Goal: Transaction & Acquisition: Purchase product/service

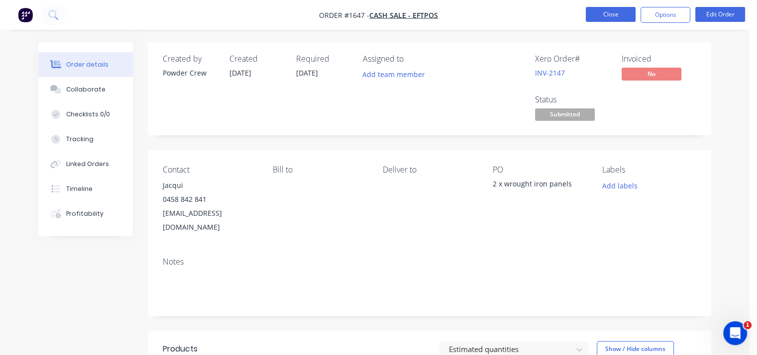
click at [603, 14] on button "Close" at bounding box center [611, 14] width 50 height 15
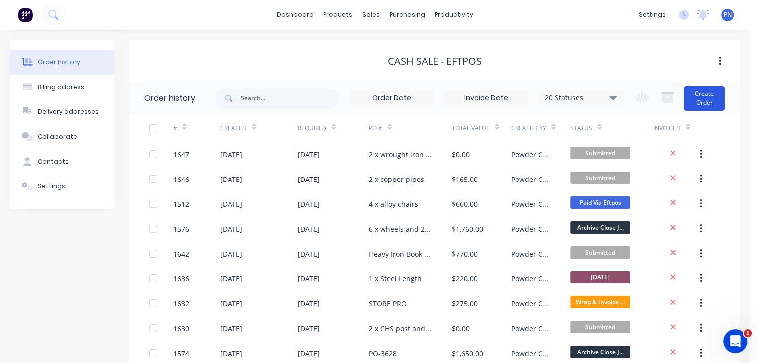
click at [722, 94] on button "Create Order" at bounding box center [704, 98] width 41 height 25
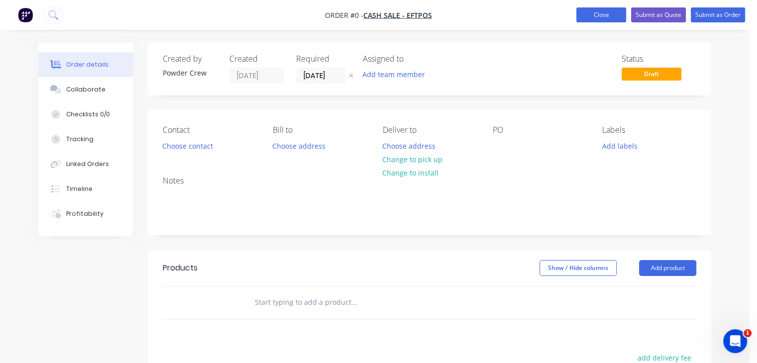
click at [576, 19] on button "Close" at bounding box center [601, 14] width 50 height 15
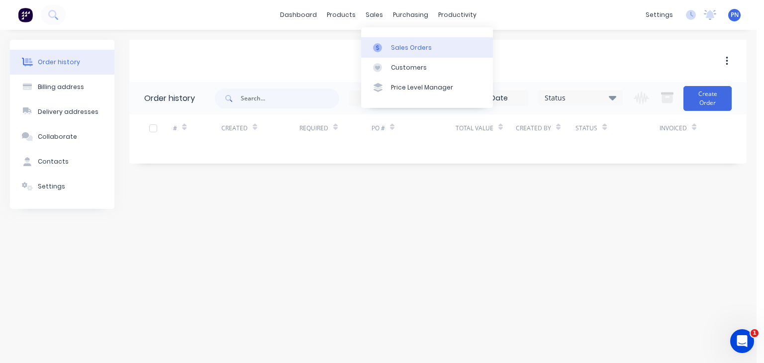
click at [399, 51] on div "Sales Orders" at bounding box center [411, 47] width 41 height 9
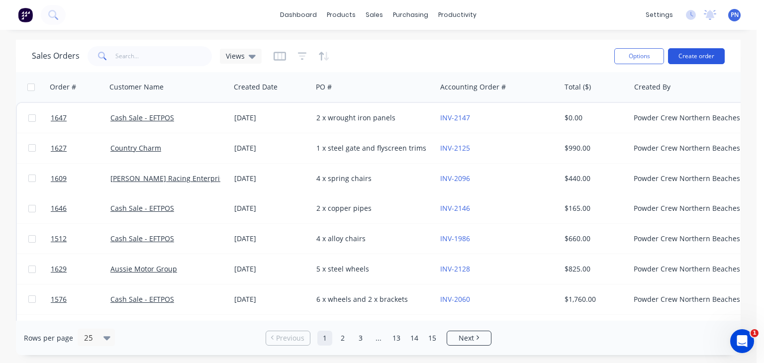
click at [681, 54] on button "Create order" at bounding box center [696, 56] width 57 height 16
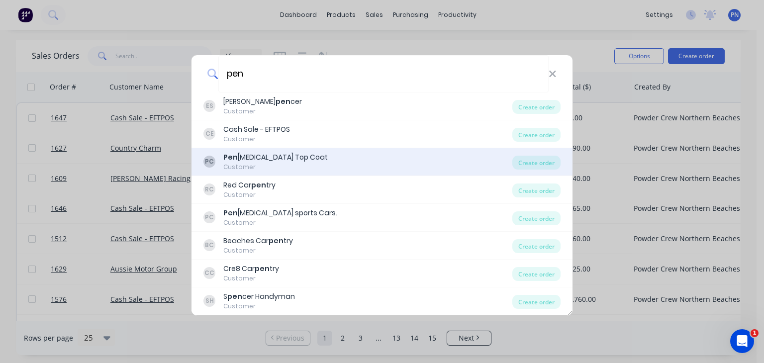
type input "pen"
click at [270, 159] on div "Pen [MEDICAL_DATA] Top Coat" at bounding box center [275, 157] width 104 height 10
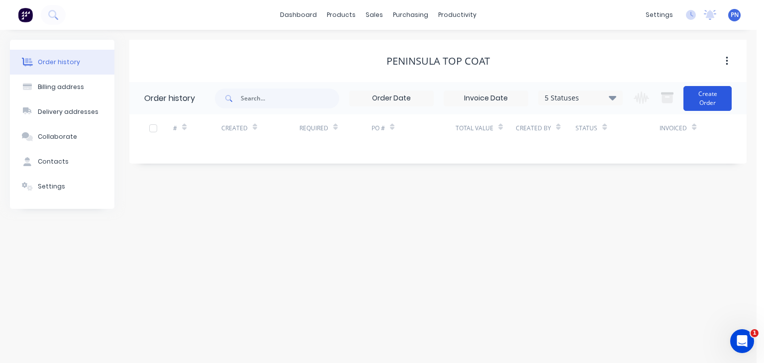
click at [700, 94] on button "Create Order" at bounding box center [708, 98] width 48 height 25
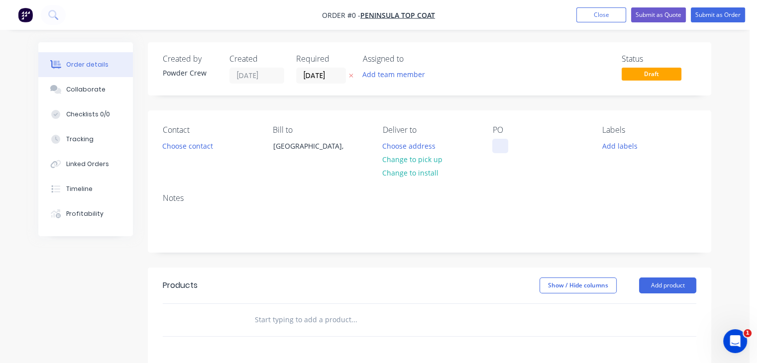
click at [503, 144] on div at bounding box center [500, 146] width 16 height 14
click at [551, 151] on div "2 x bracket pieces" at bounding box center [530, 146] width 76 height 14
copy div "2 x bracket pieces"
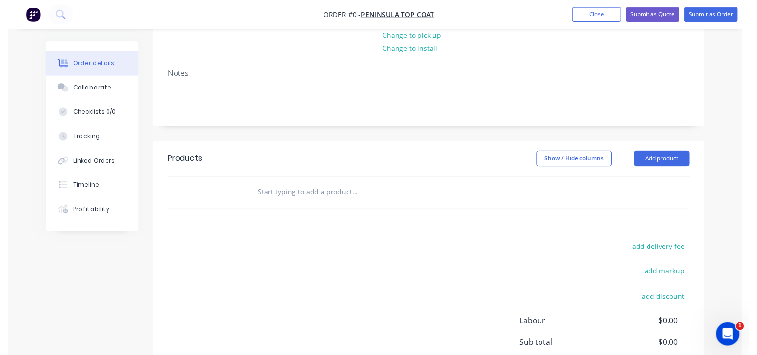
scroll to position [199, 0]
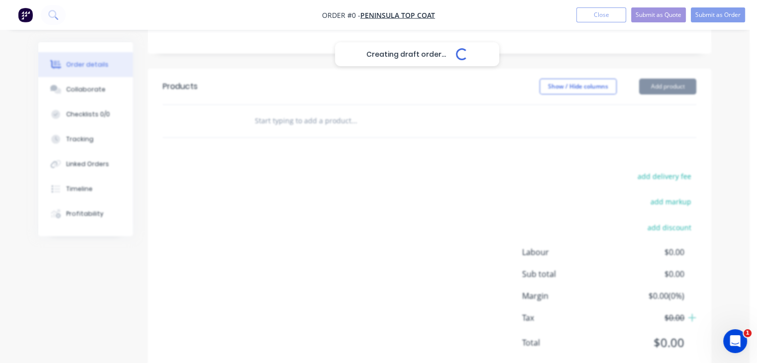
click at [666, 88] on div "Creating draft order... Loading... Order details Collaborate Checklists 0/0 Tra…" at bounding box center [374, 117] width 692 height 548
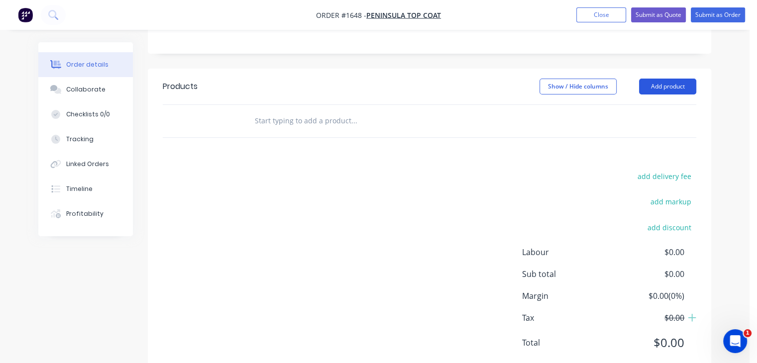
click at [666, 88] on button "Add product" at bounding box center [667, 87] width 57 height 16
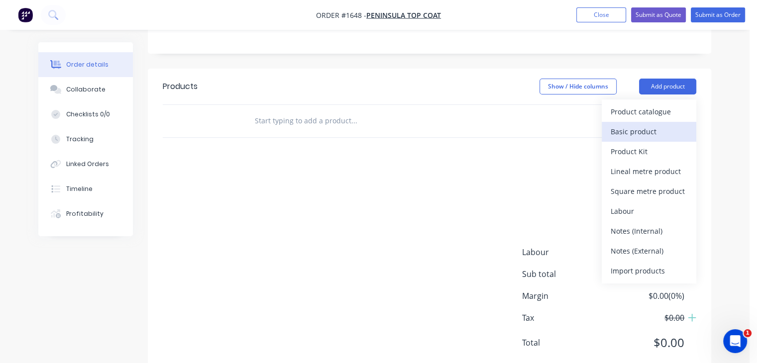
click at [662, 128] on div "Basic product" at bounding box center [648, 131] width 77 height 14
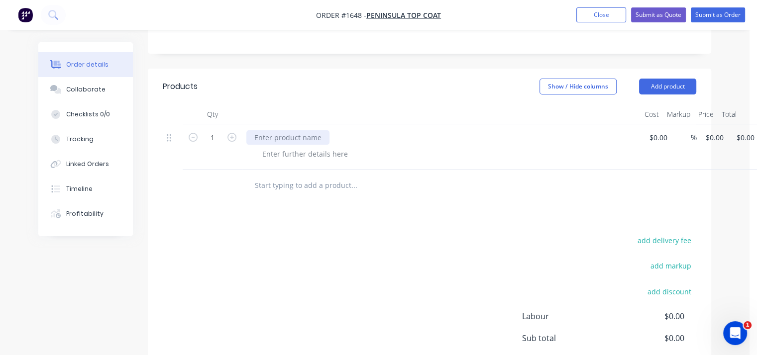
click at [286, 143] on div at bounding box center [287, 137] width 83 height 14
paste div
click at [707, 22] on nav "Order #1648 - Peninsula Top Coat Add product Close Submit as Quote Submit as Or…" at bounding box center [378, 15] width 757 height 30
click at [711, 16] on button "Submit as Order" at bounding box center [717, 14] width 54 height 15
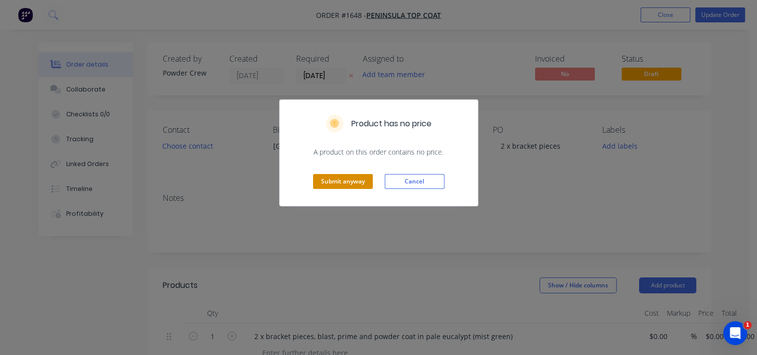
click at [361, 184] on button "Submit anyway" at bounding box center [343, 181] width 60 height 15
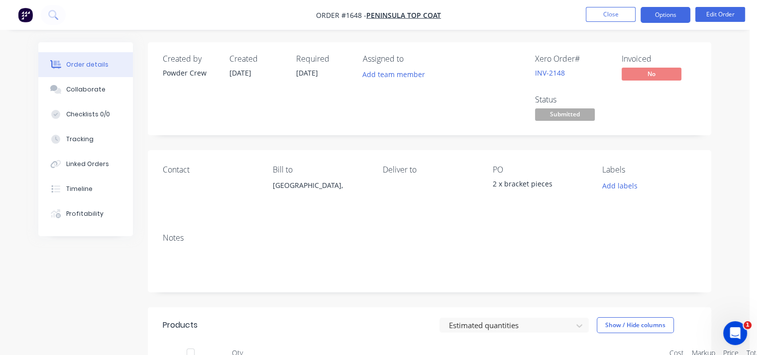
click at [665, 14] on button "Options" at bounding box center [665, 15] width 50 height 16
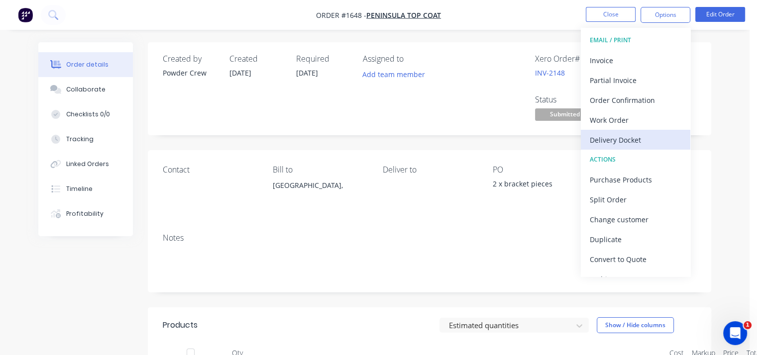
click at [641, 139] on div "Delivery Docket" at bounding box center [636, 140] width 92 height 14
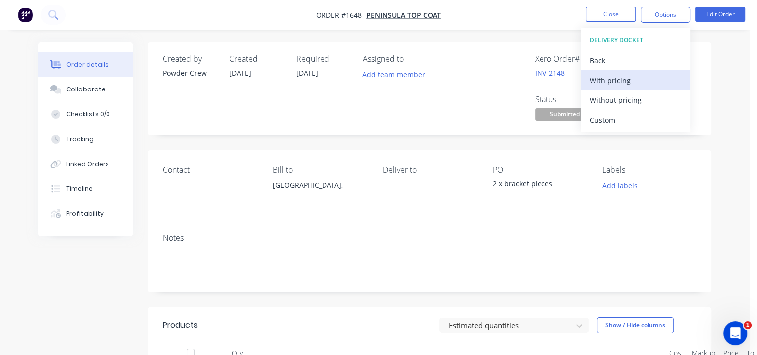
click at [611, 83] on div "With pricing" at bounding box center [636, 80] width 92 height 14
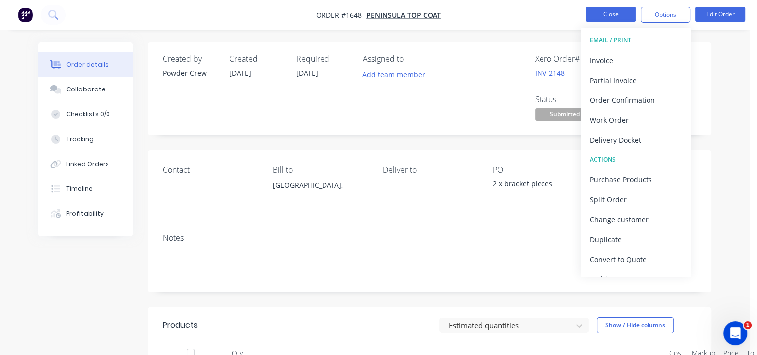
click at [612, 17] on button "Close" at bounding box center [611, 14] width 50 height 15
